Goal: Information Seeking & Learning: Find specific fact

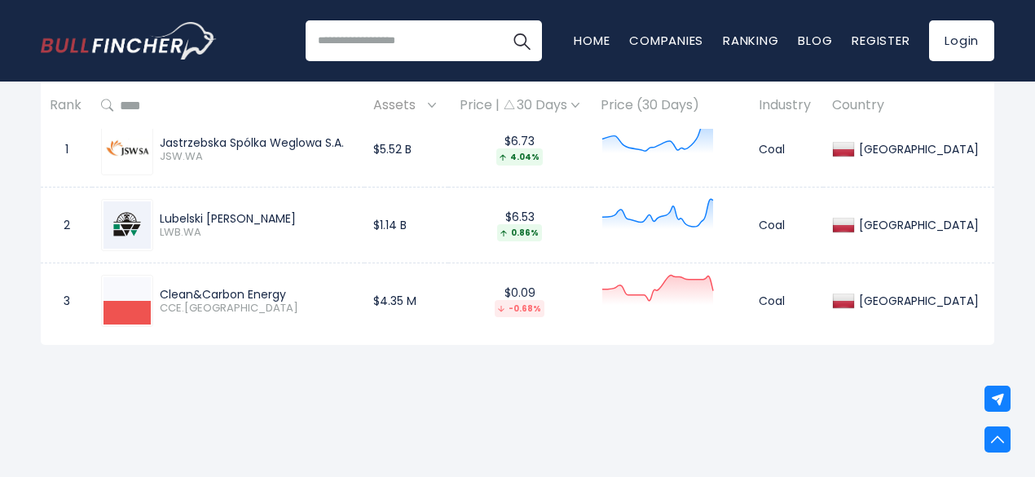
drag, startPoint x: 157, startPoint y: 315, endPoint x: 296, endPoint y: 316, distance: 138.6
click at [300, 317] on div "Clean&Carbon Energy CCE.[GEOGRAPHIC_DATA]" at bounding box center [228, 301] width 254 height 52
drag, startPoint x: 283, startPoint y: 313, endPoint x: 340, endPoint y: 130, distance: 192.1
click at [340, 130] on th at bounding box center [227, 106] width 271 height 48
drag, startPoint x: 222, startPoint y: 315, endPoint x: 303, endPoint y: 311, distance: 81.7
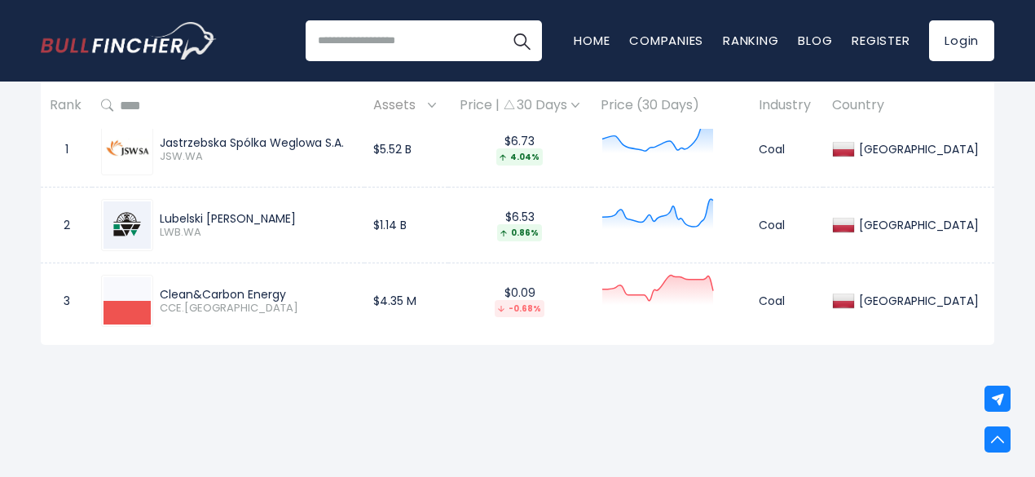
click at [303, 302] on div "Clean&Carbon Energy" at bounding box center [257, 294] width 195 height 15
copy div "Clean&Carbon Energy"
click at [212, 302] on div "Clean&Carbon Energy" at bounding box center [257, 294] width 195 height 15
click at [179, 327] on div "Clean&Carbon Energy CCE.[GEOGRAPHIC_DATA]" at bounding box center [228, 301] width 254 height 52
click at [137, 318] on img at bounding box center [127, 300] width 47 height 47
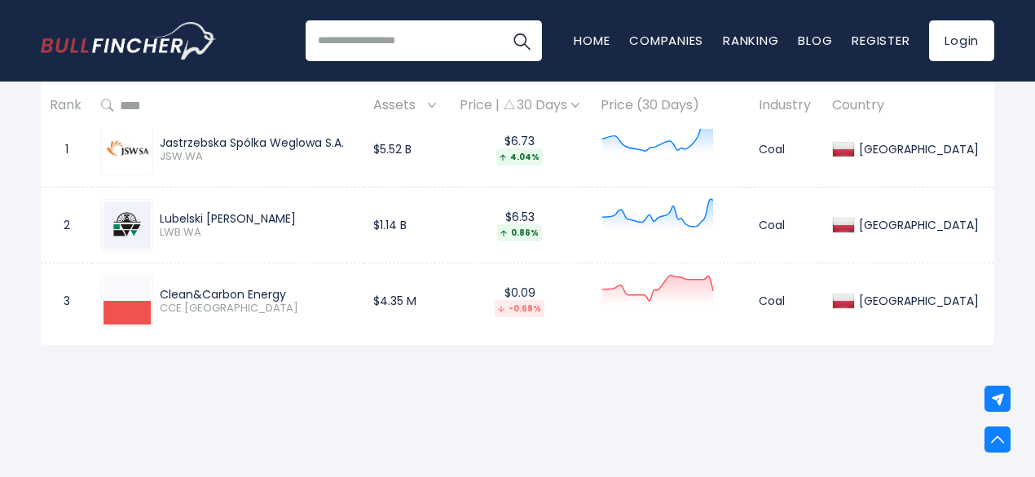
click at [220, 302] on div "Clean&Carbon Energy" at bounding box center [257, 294] width 195 height 15
drag, startPoint x: 392, startPoint y: 327, endPoint x: 403, endPoint y: 329, distance: 10.7
click at [403, 329] on tr "3 Clean&Carbon Energy CCE.[GEOGRAPHIC_DATA] $4.35 M $0.09 -0.68% Coal [GEOGRAPH…" at bounding box center [518, 301] width 954 height 76
drag, startPoint x: 486, startPoint y: 330, endPoint x: 574, endPoint y: 320, distance: 88.6
click at [448, 330] on td "$4.35 M" at bounding box center [406, 301] width 84 height 76
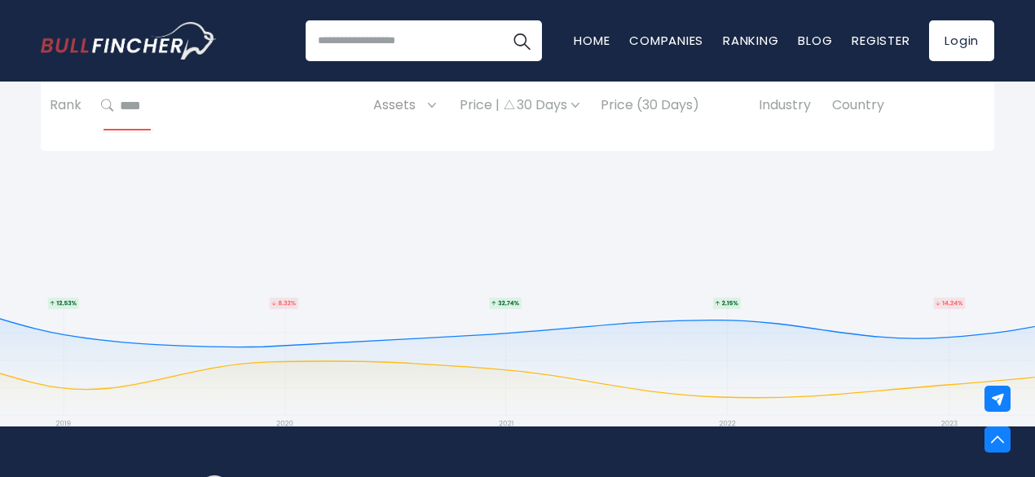
scroll to position [734, 0]
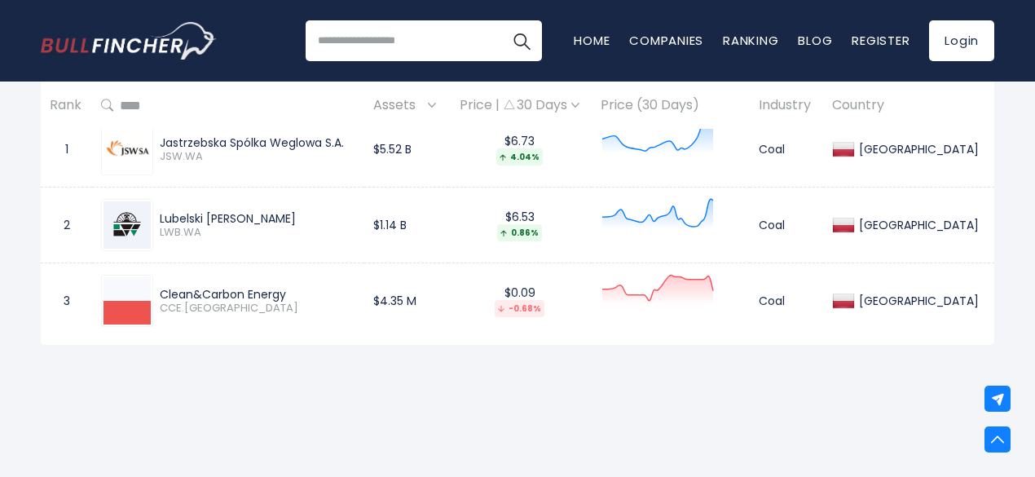
click at [202, 315] on span "CCE.[GEOGRAPHIC_DATA]" at bounding box center [257, 309] width 195 height 14
click at [214, 302] on div "Clean&Carbon Energy" at bounding box center [257, 294] width 195 height 15
